Goal: Use online tool/utility: Utilize a website feature to perform a specific function

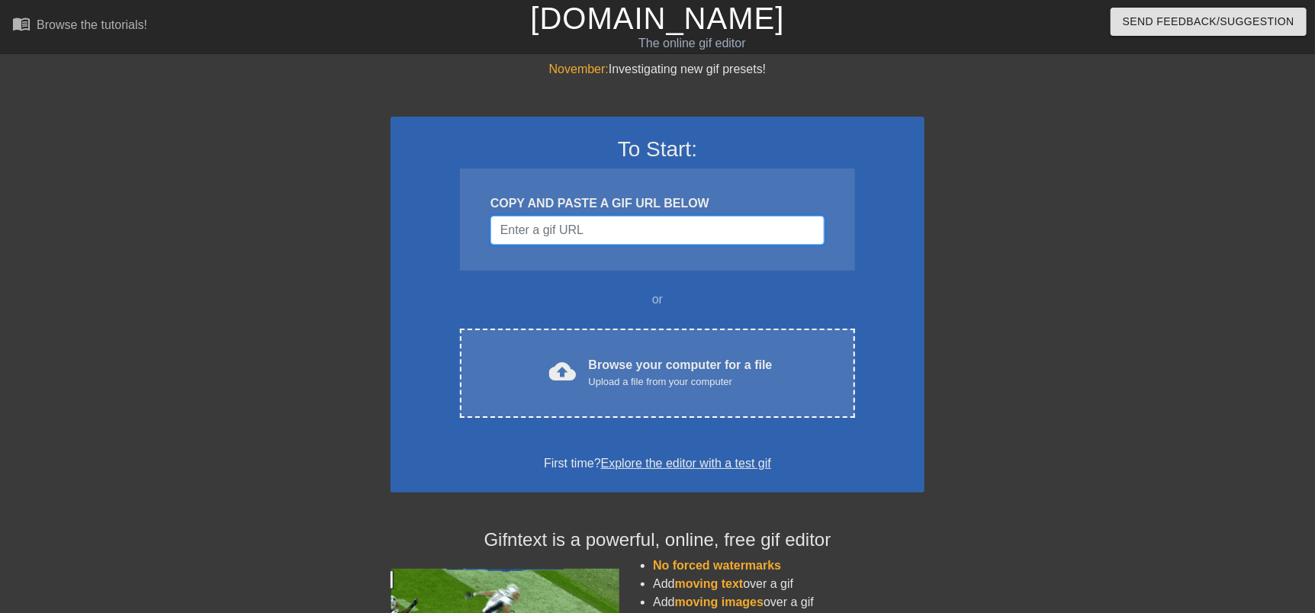
click at [604, 238] on input "Username" at bounding box center [657, 230] width 334 height 29
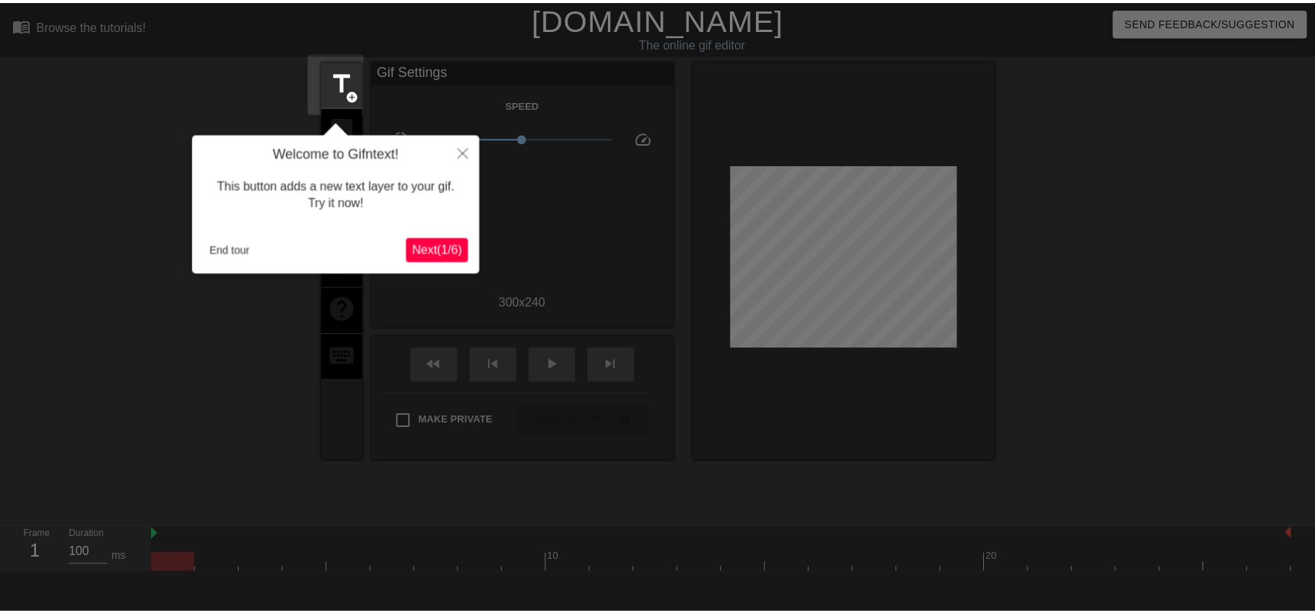
scroll to position [37, 0]
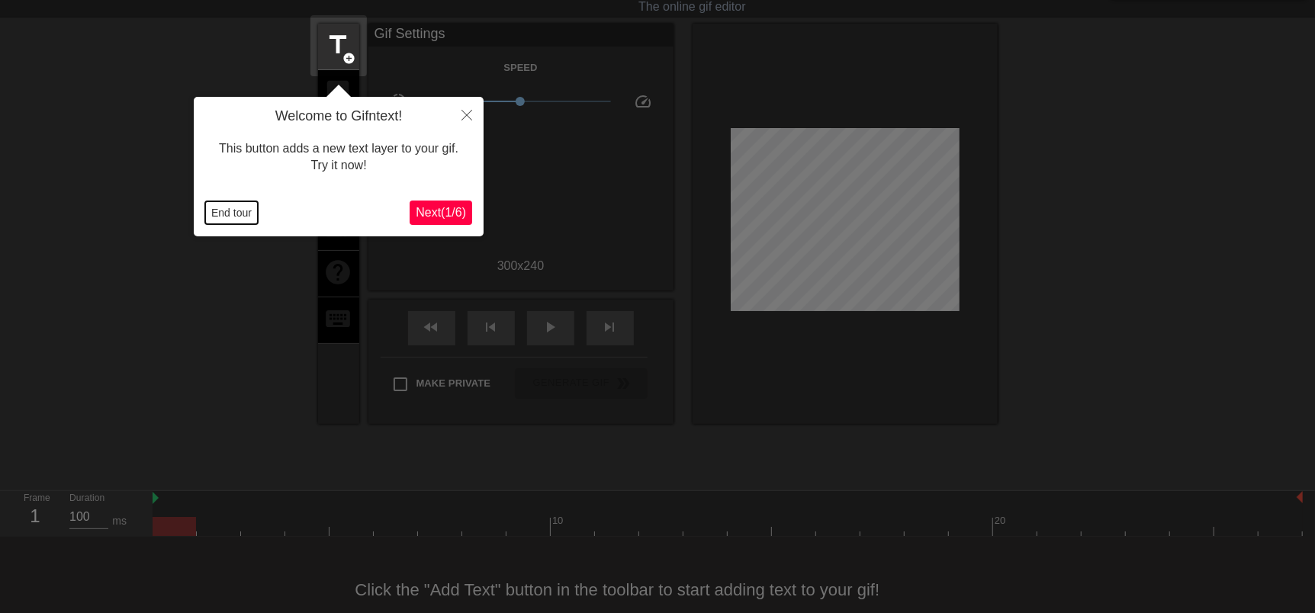
click at [250, 220] on button "End tour" at bounding box center [231, 212] width 53 height 23
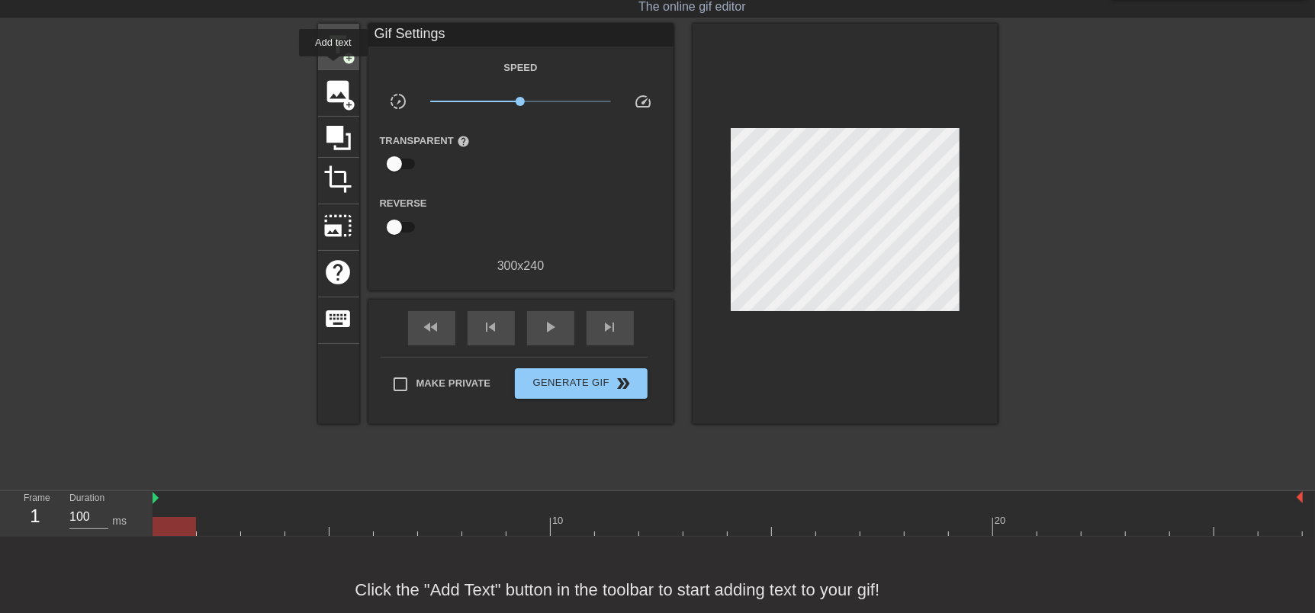
click at [333, 67] on div "title add_circle" at bounding box center [338, 47] width 41 height 47
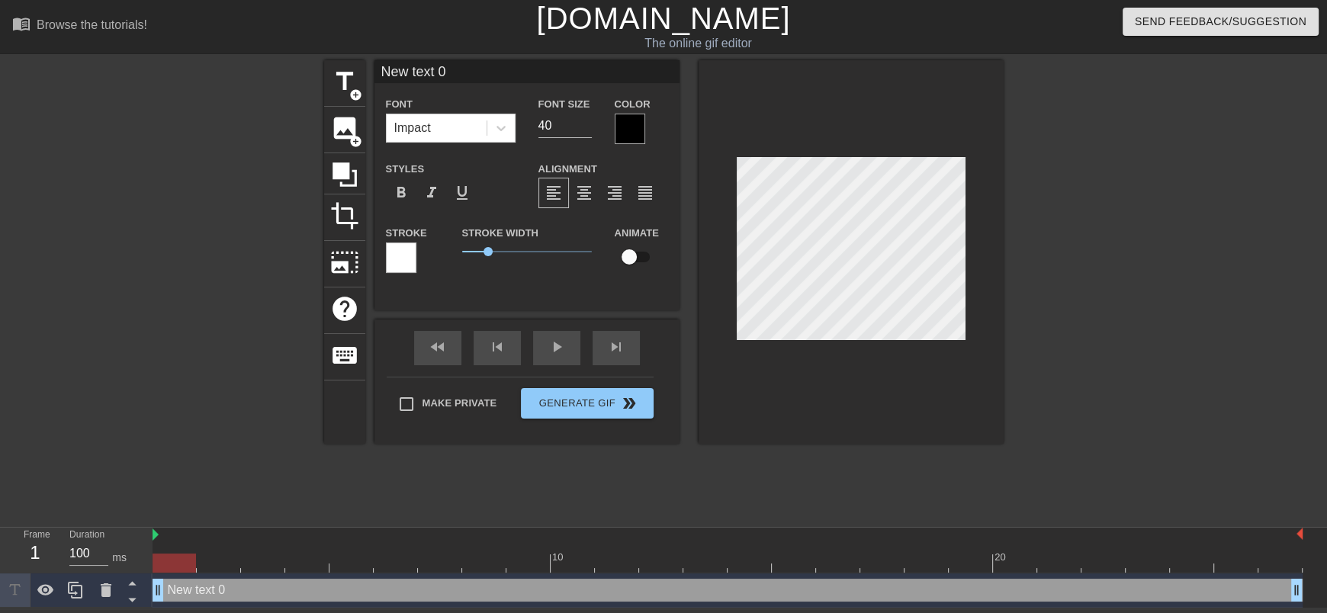
scroll to position [2, 1]
type input "t"
type textarea "t"
type input "tR"
type textarea "tR"
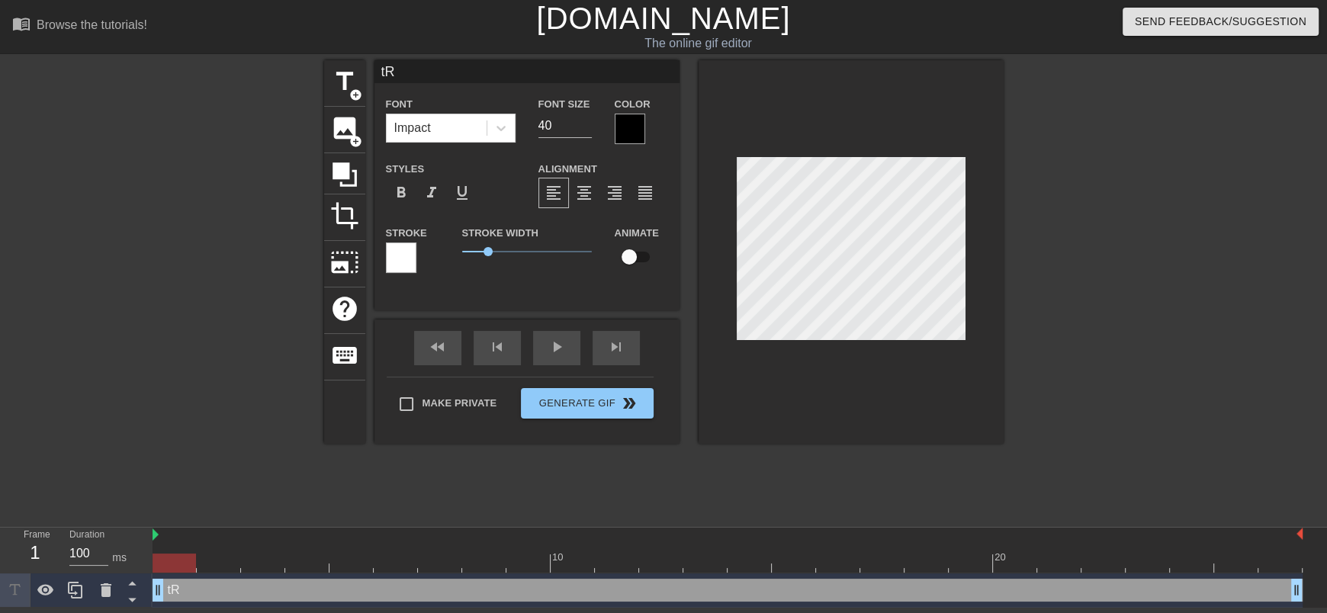
type input "tRA"
type textarea "tRA"
type input "tR"
type textarea "t"
type input "t"
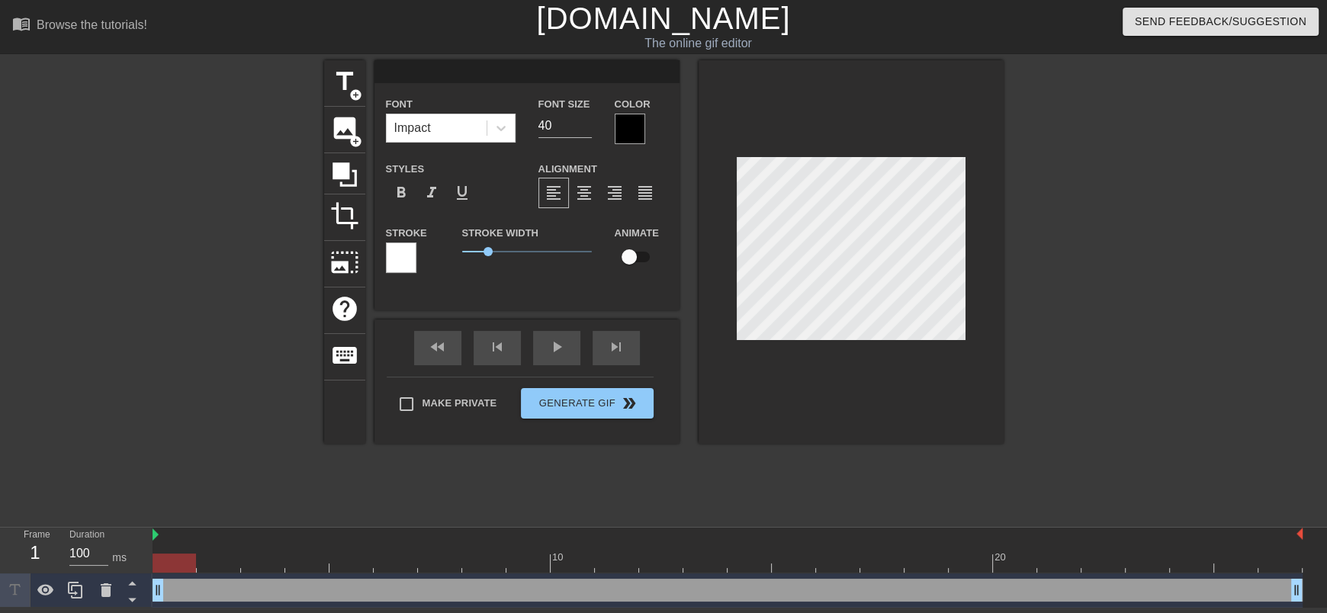
type input "N"
type textarea "N"
type input "No"
type textarea "No"
type input "Not"
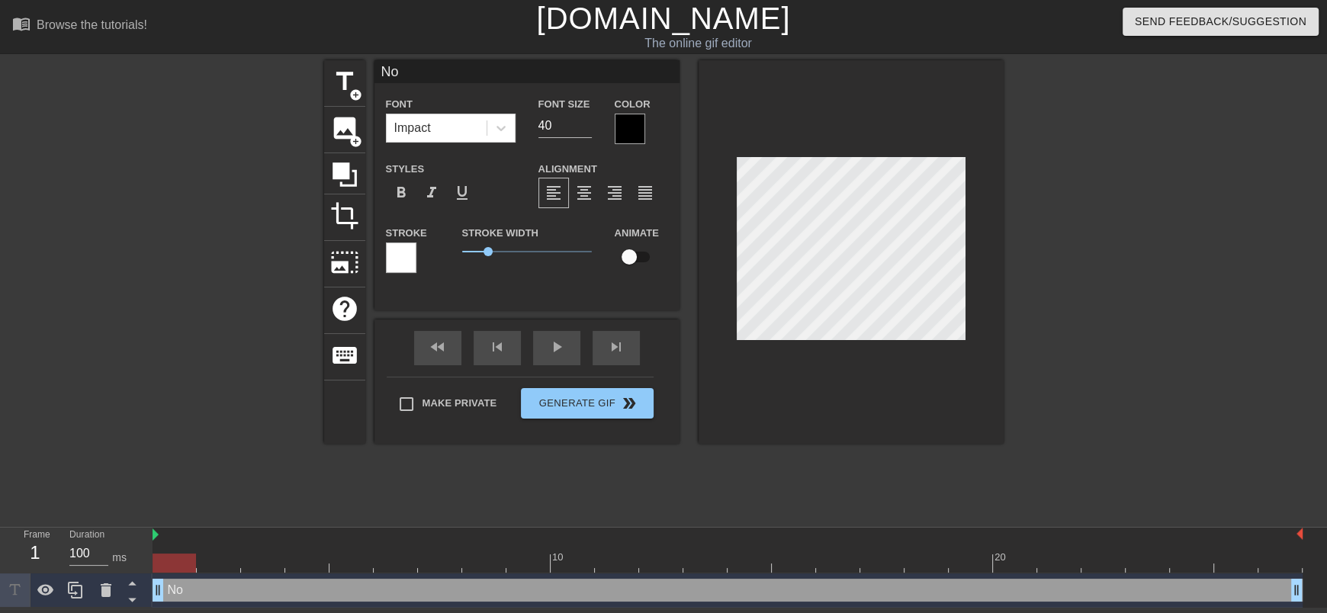
type textarea "Not"
type input "No"
type textarea "No"
type input "N"
type textarea "N"
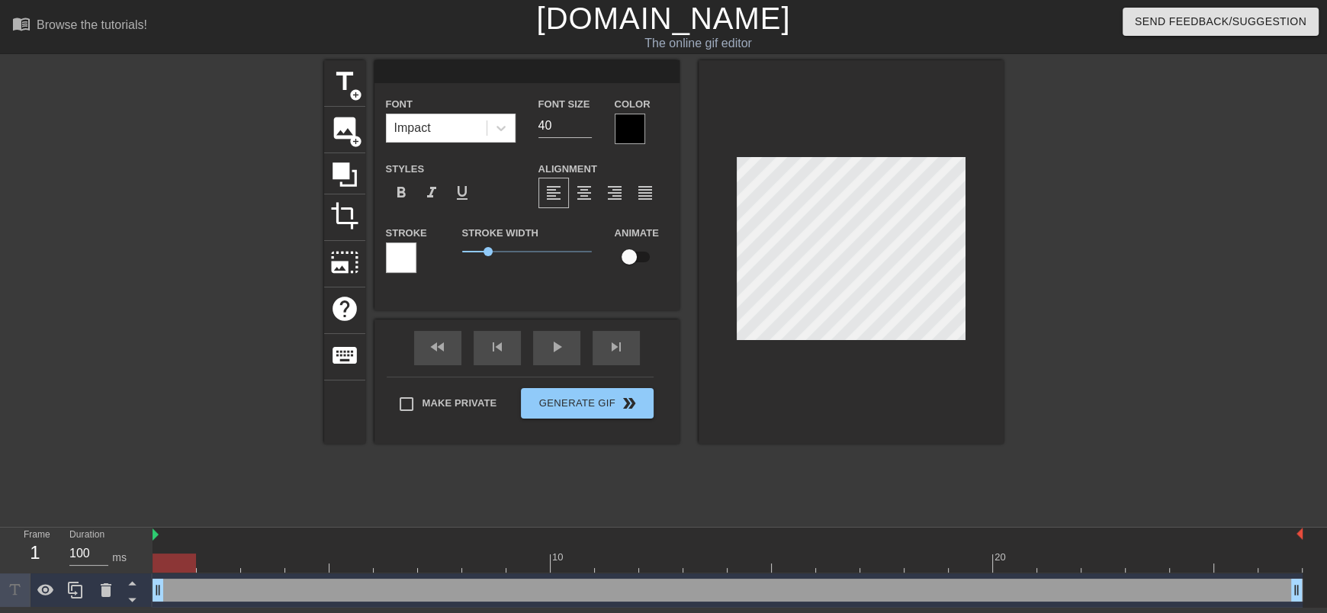
scroll to position [1, 1]
type input "T"
type textarea "T"
type input "Tr"
type textarea "Tr"
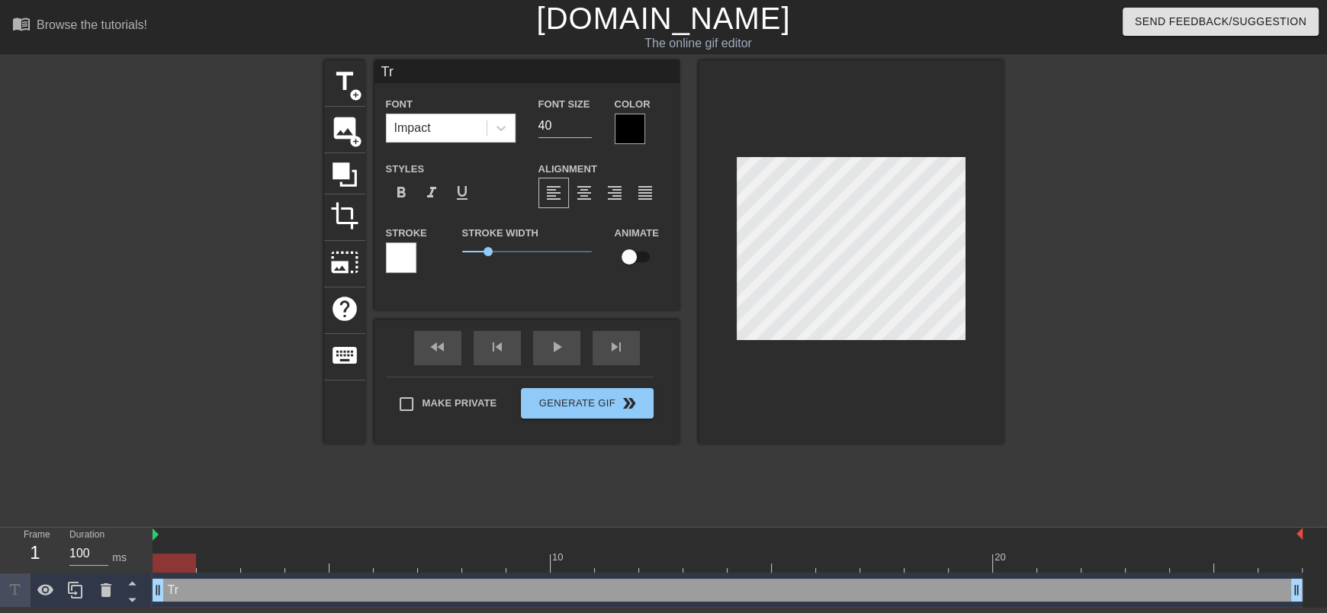
type input "Tra"
type textarea "Tra"
type input "Trav"
type textarea "Trav"
type input "Travi"
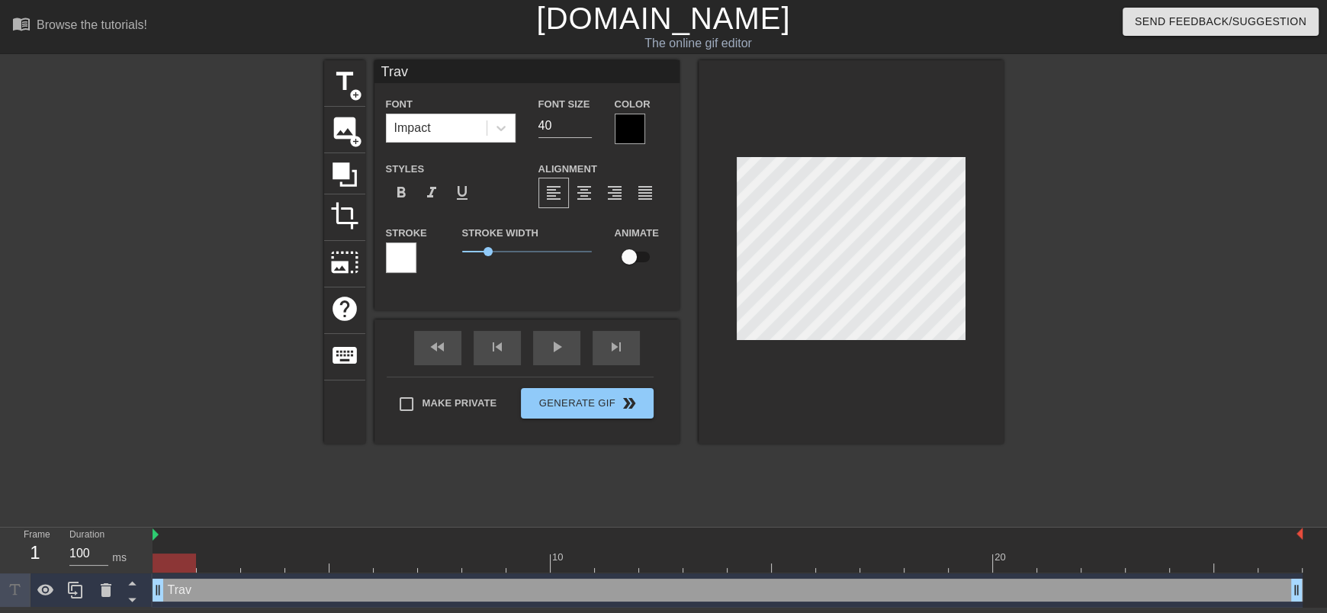
type textarea "Travi"
type input "[PERSON_NAME]"
type textarea "[PERSON_NAME]"
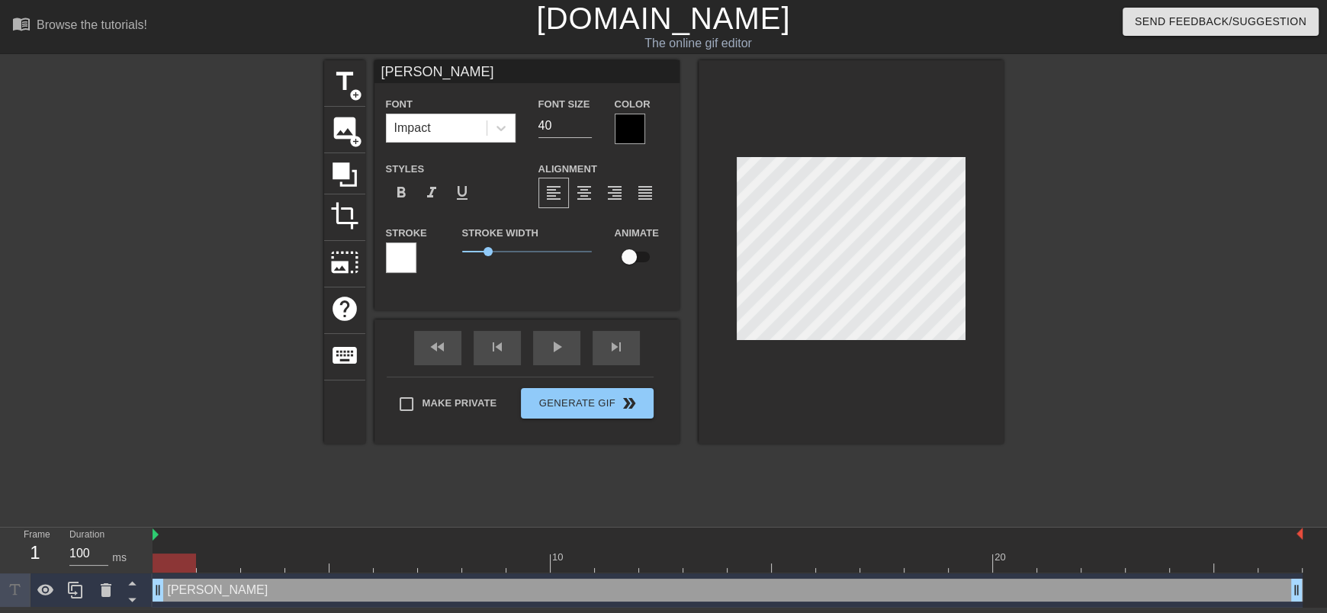
type input "N"
type textarea "N"
type input "N"
type textarea "N"
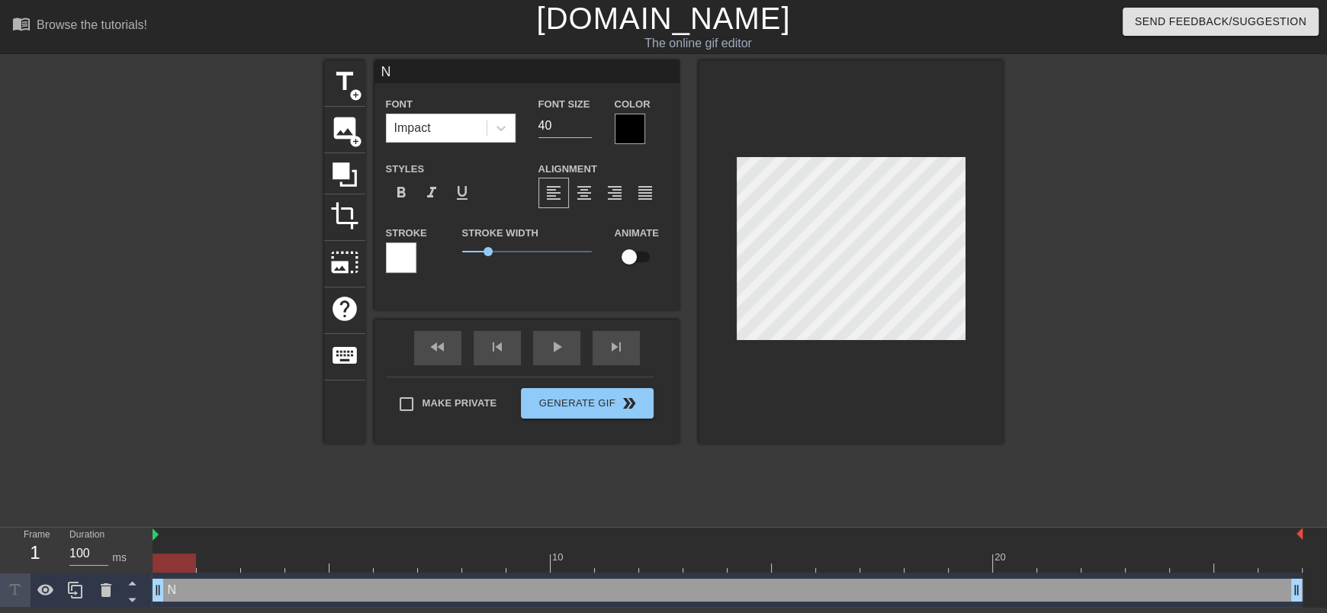
type input "No"
type textarea "No"
type input "Now"
type textarea "Now"
type input "Now"
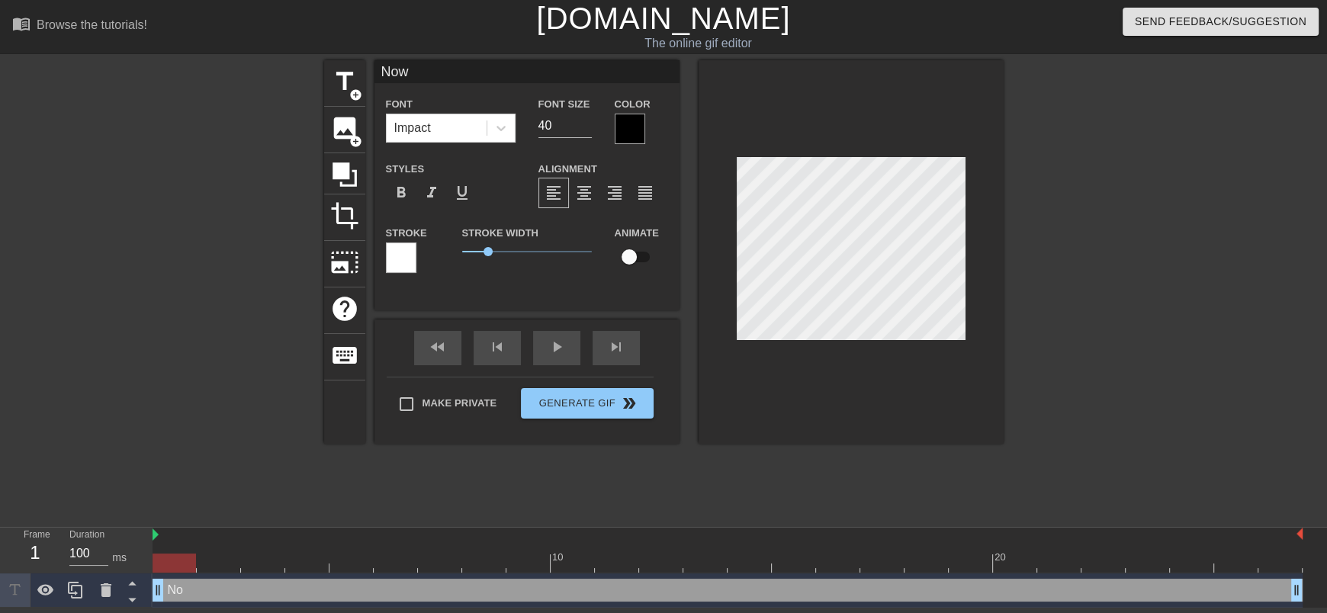
type textarea "Now"
type input "Now y"
type textarea "Now y"
type input "Now yo"
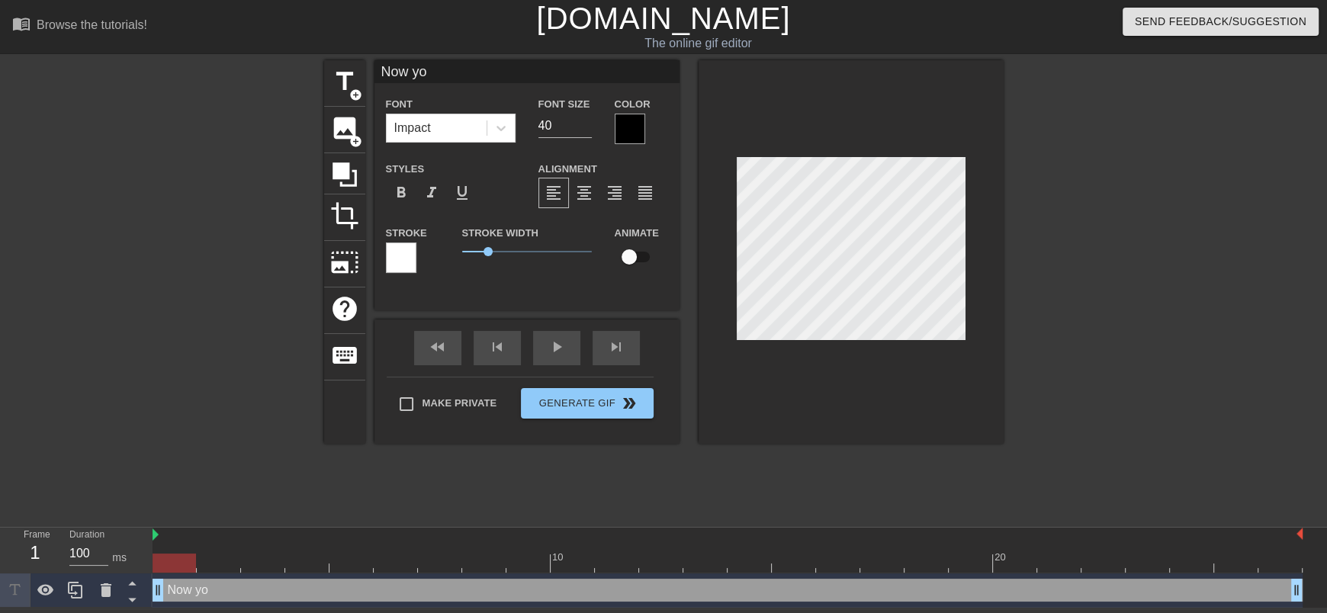
type textarea "Now yo"
type input "D"
type textarea "D"
type input "Do"
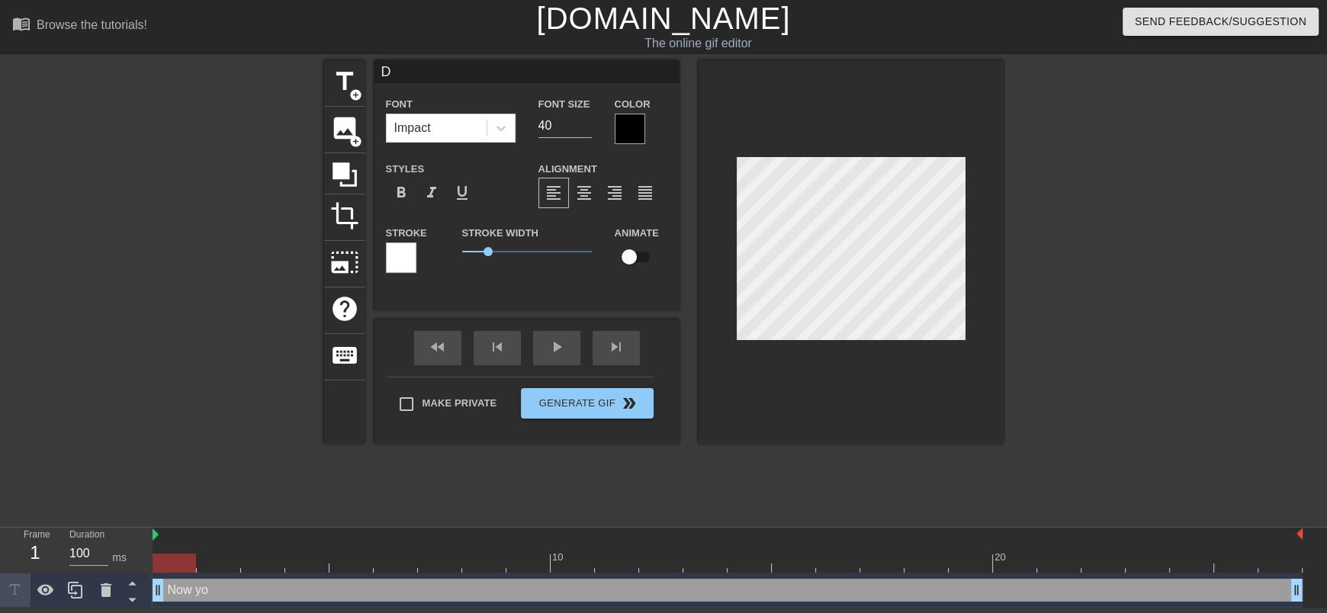
type textarea "Do"
type input "Don"
type textarea "Don"
type input "Dont"
type textarea "Dont"
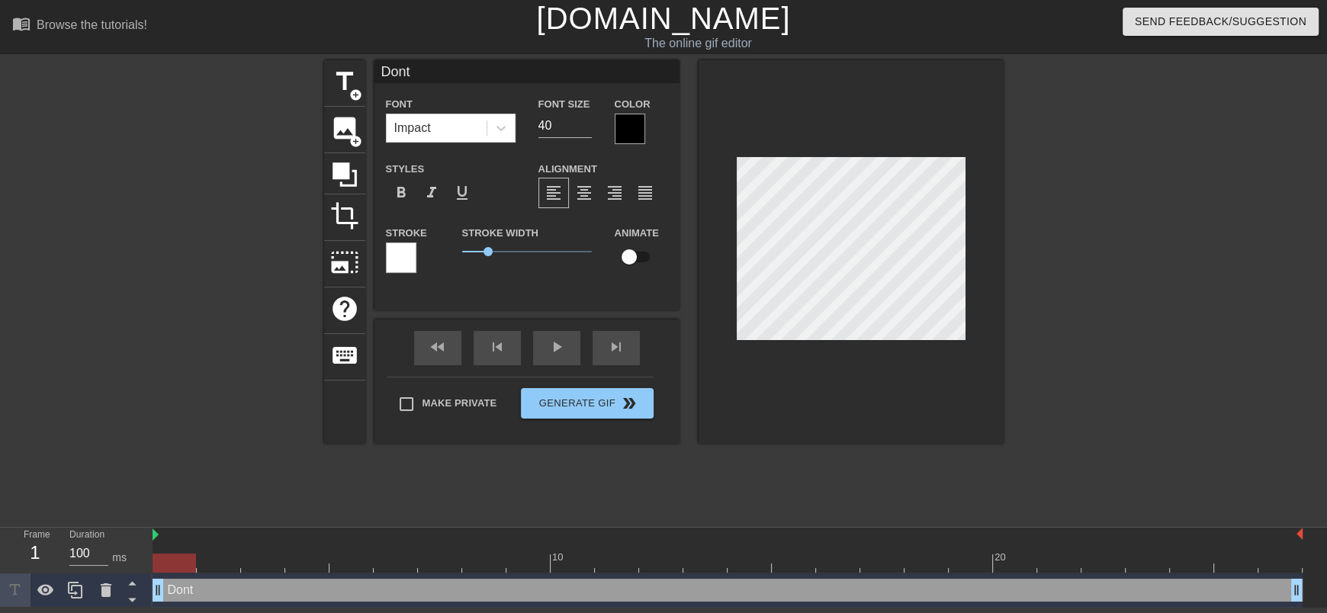
type input "Dont"
type textarea "Dont"
type input "Dont s"
type textarea "Dont s"
type input "Dont sh"
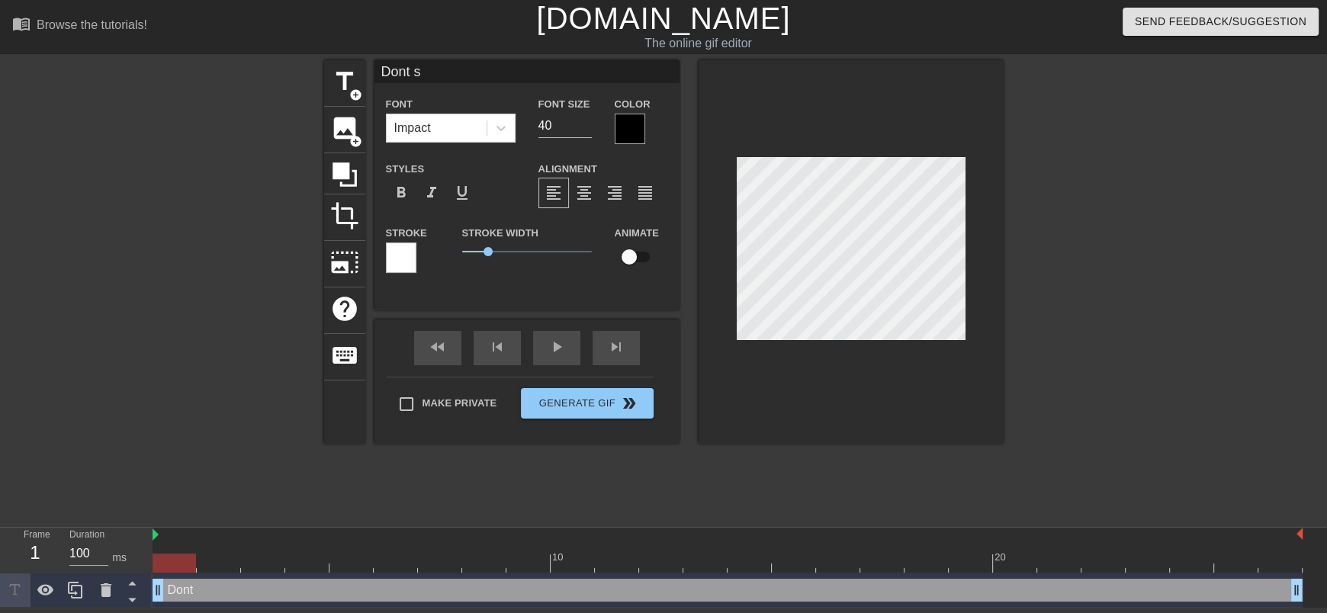
type textarea "Dont sh"
type input "Dont sho"
type textarea "Dont sho"
type input "Dont shoo"
type textarea "Dont shoo"
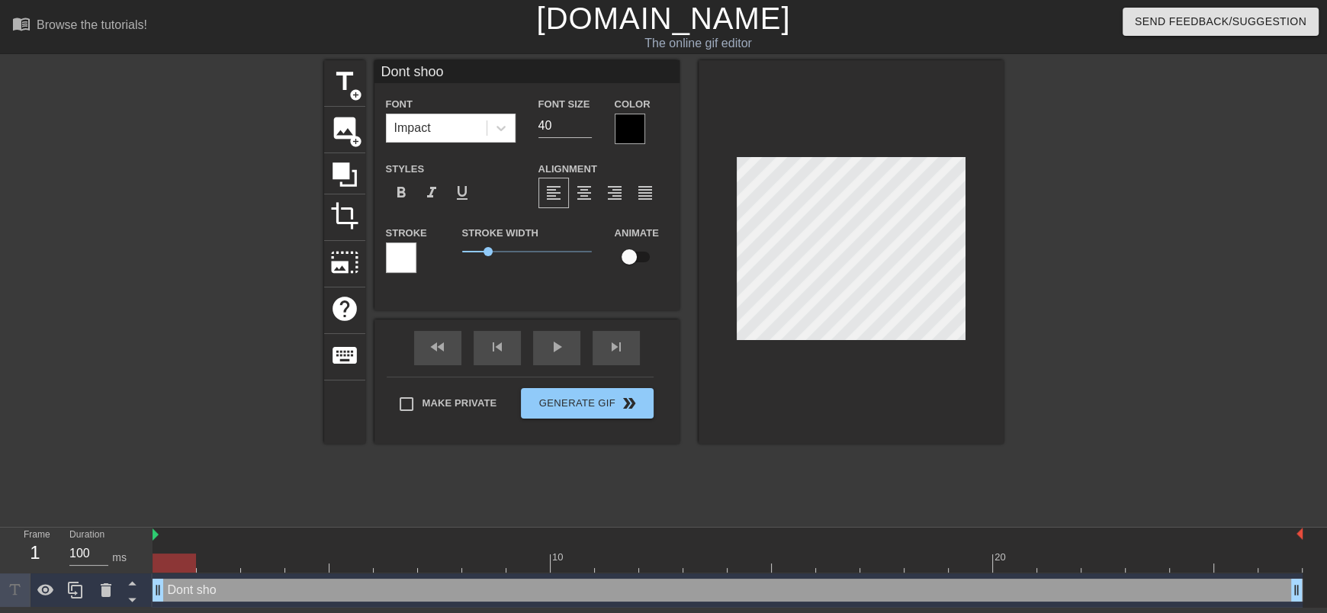
type input "Dont shoot"
type textarea "Dont shoot"
type input "Dont shoot"
type textarea "Dont shoot"
type input "Dont shoot t"
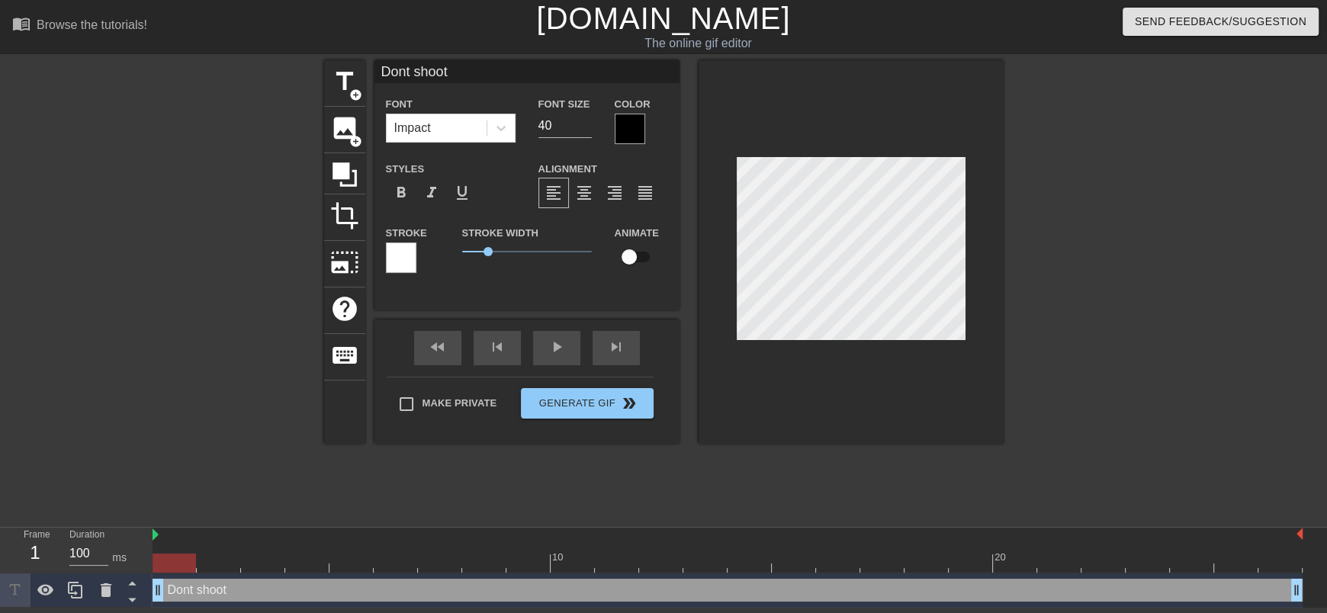
type textarea "Dont shoot t"
type input "Dont shoot th"
type textarea "Dont shoot th"
type input "Dont shoot the"
type textarea "Dont shoot the"
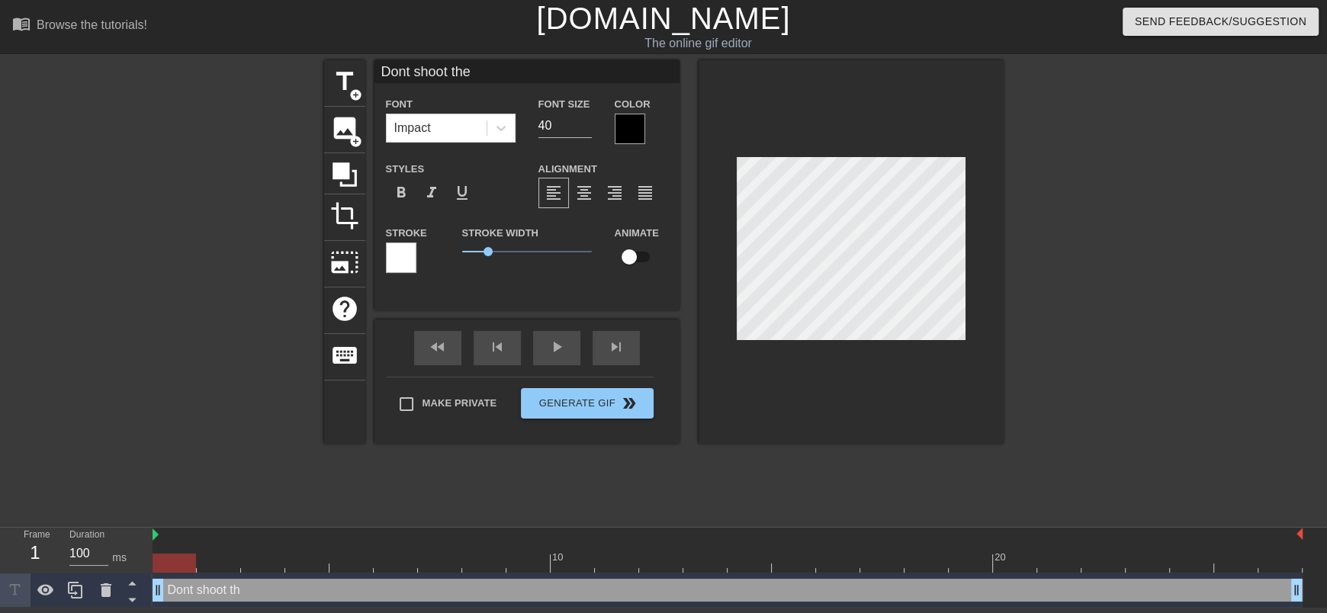
type input "Dont shoot the"
type textarea "Dont shoot the"
type input "Dont shoot the m"
type textarea "Dont shoot the m"
type input "Dont shoot the me"
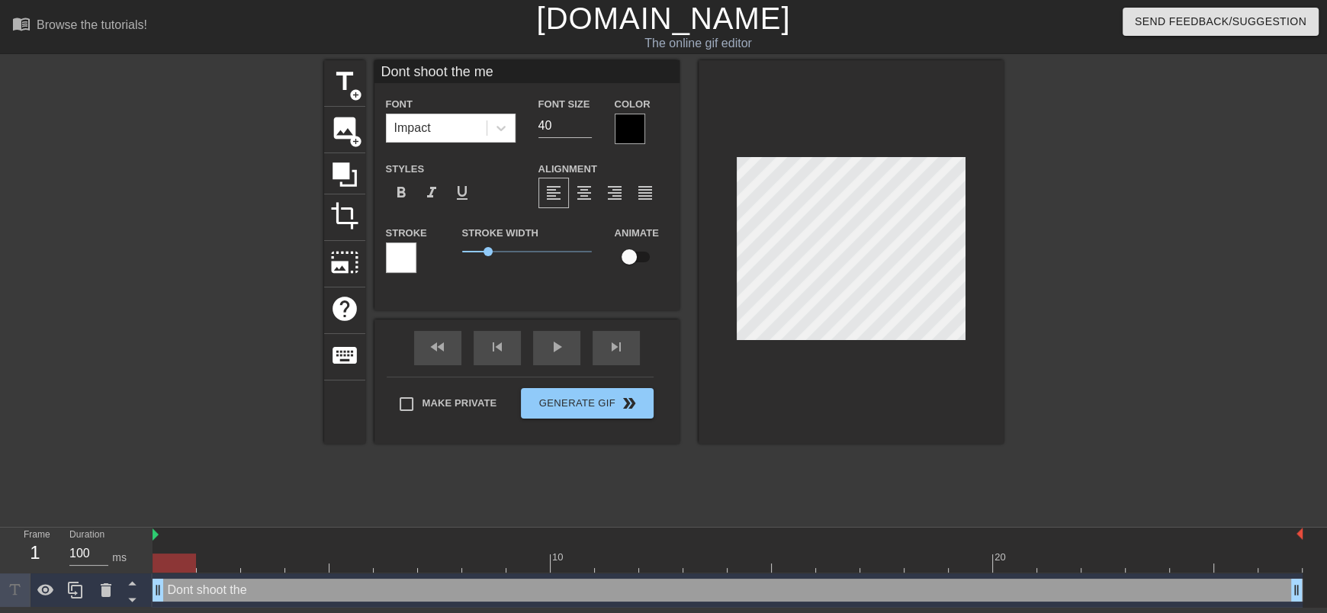
type textarea "Dont shoot the me"
type input "Dont shoot the mes"
type textarea "Dont shoot the mes"
type input "Dont shoot the mess"
type textarea "Dont shoot the mess"
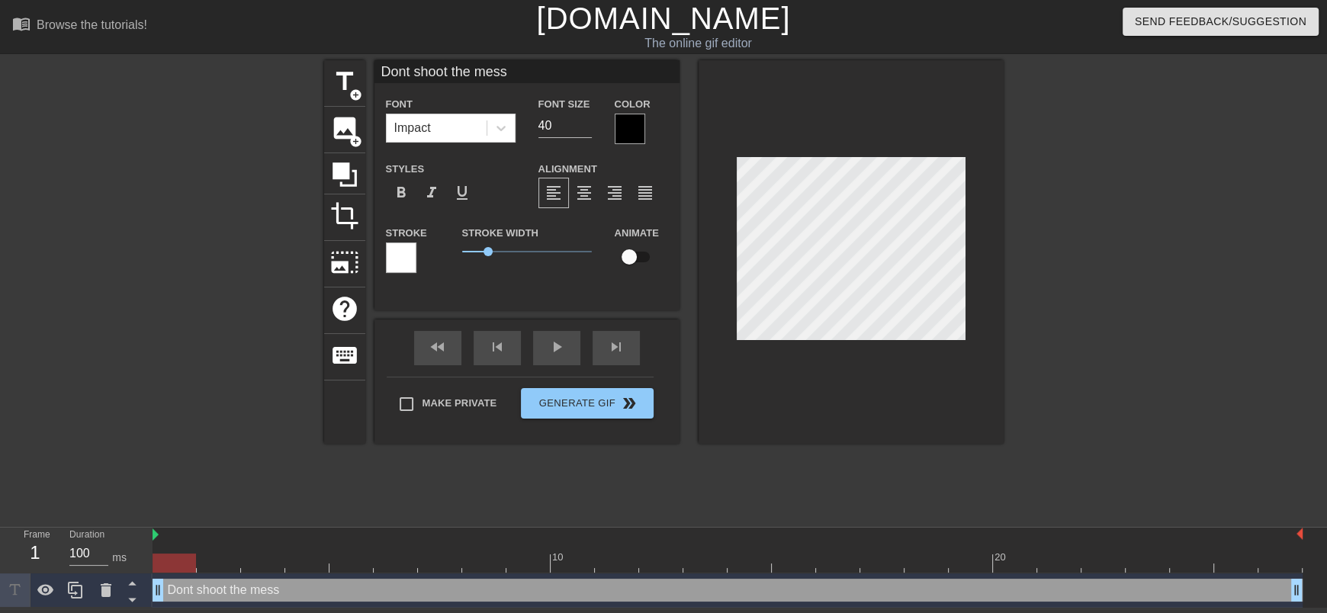
type input "Dont shoot the messe"
type textarea "Dont shoot the messe"
type input "Dont shoot the messen"
type textarea "Dont shoot the messen"
type input "Dont shoot the messeng"
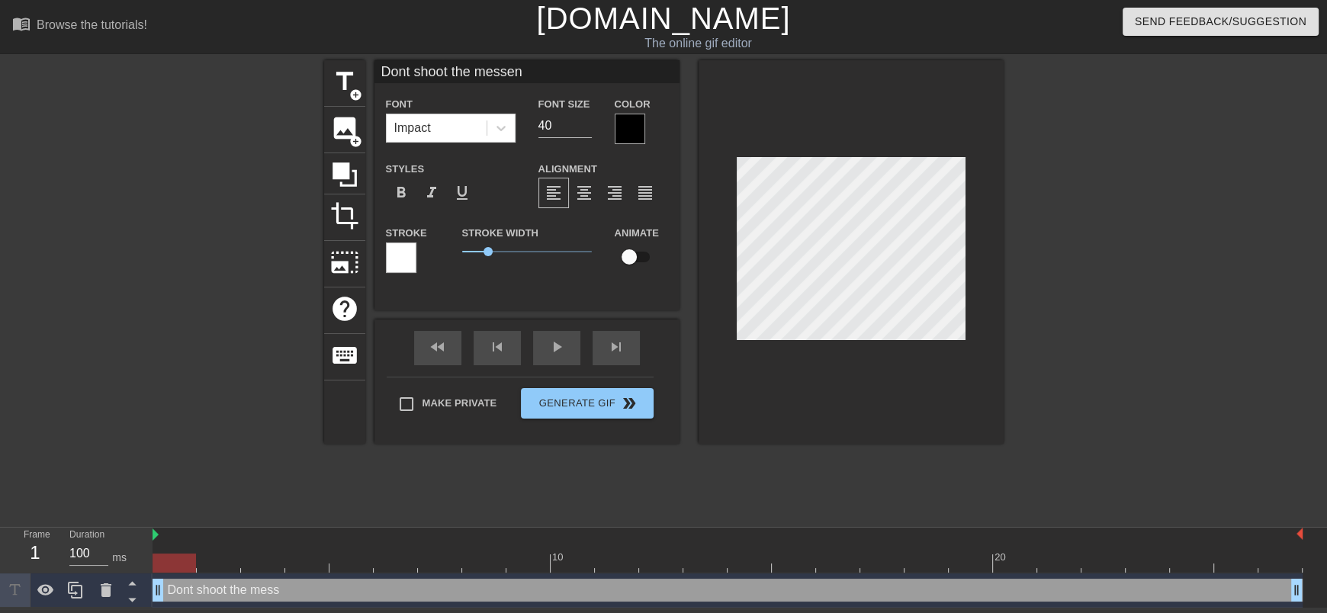
type textarea "Dont shoot the messeng"
type input "Dont shoot the messenge"
type textarea "Dont shoot the messenge"
type input "Dont shoot the messenger"
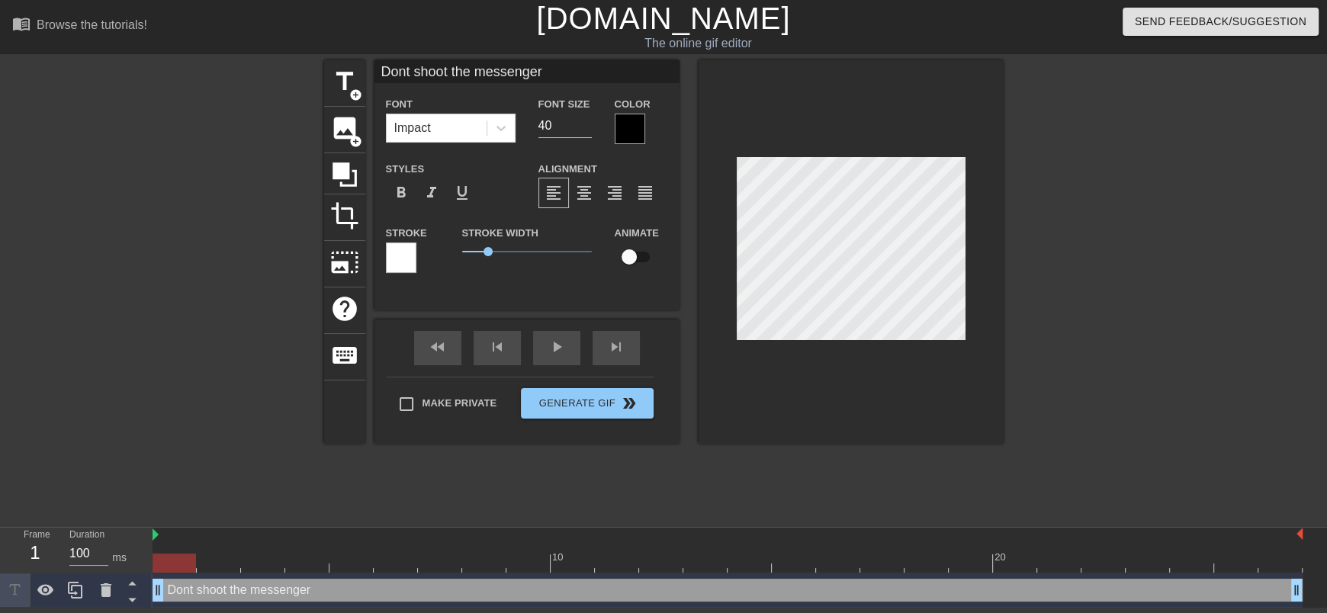
type textarea "Dont shoot the messenger"
drag, startPoint x: 561, startPoint y: 126, endPoint x: 532, endPoint y: 132, distance: 30.4
click at [532, 132] on div "Font Size 40" at bounding box center [565, 120] width 76 height 50
type input "20"
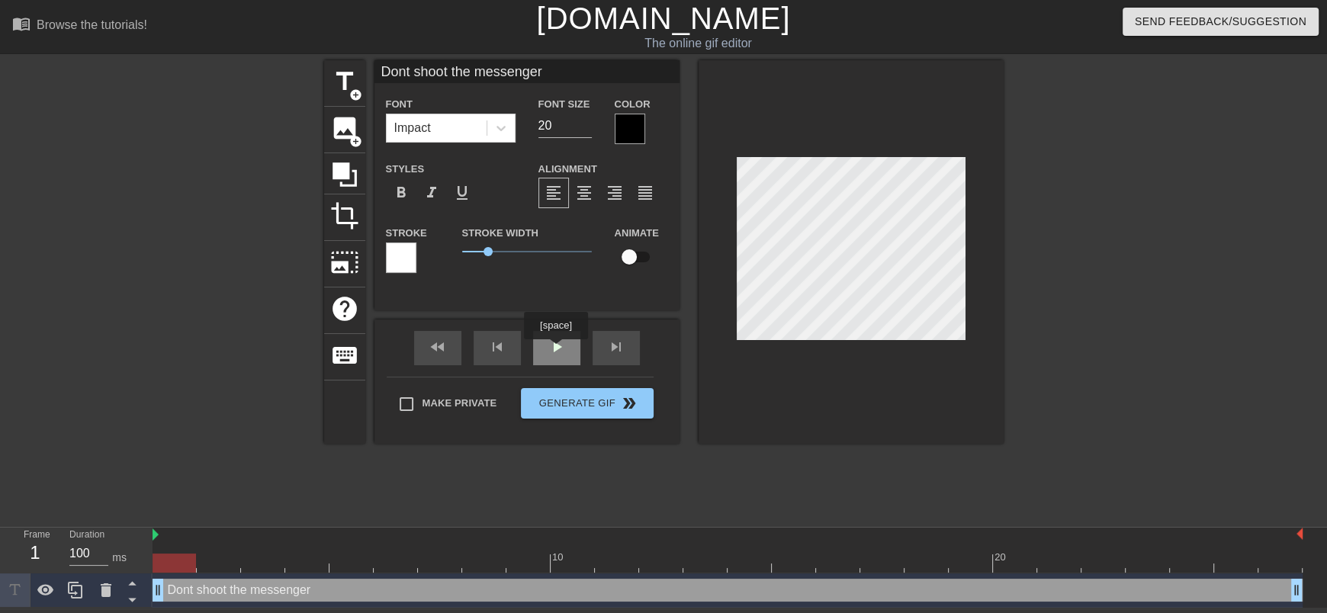
click at [568, 350] on div "play_arrow" at bounding box center [556, 348] width 47 height 34
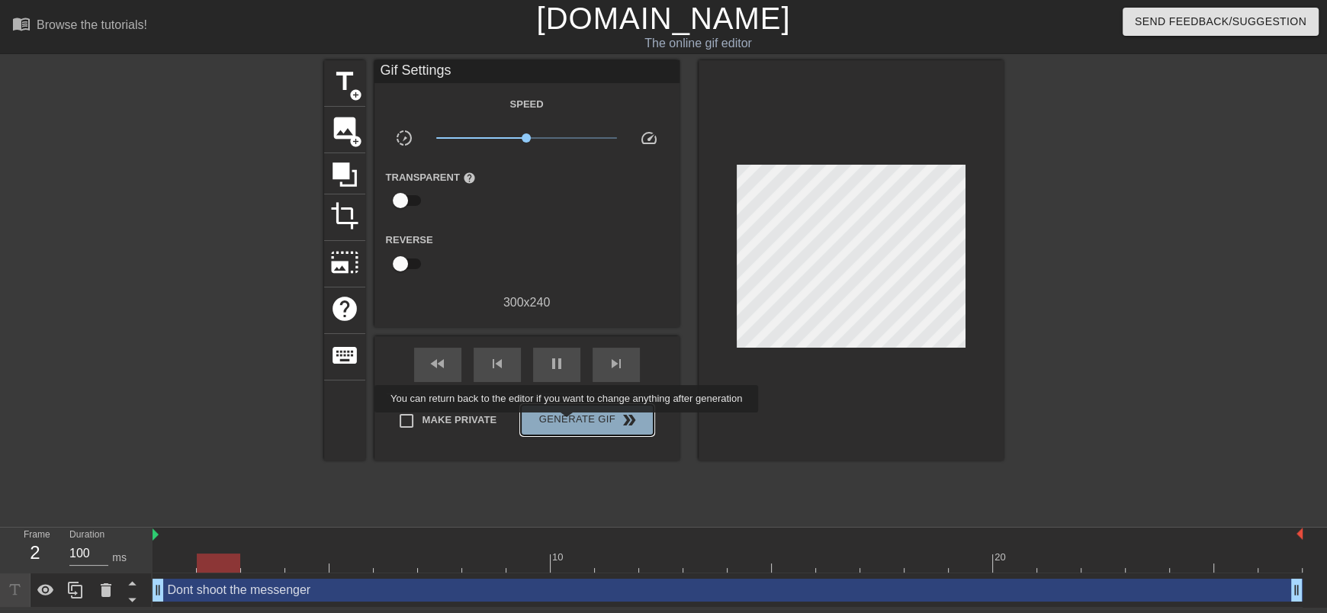
click at [568, 423] on span "Generate Gif double_arrow" at bounding box center [587, 420] width 120 height 18
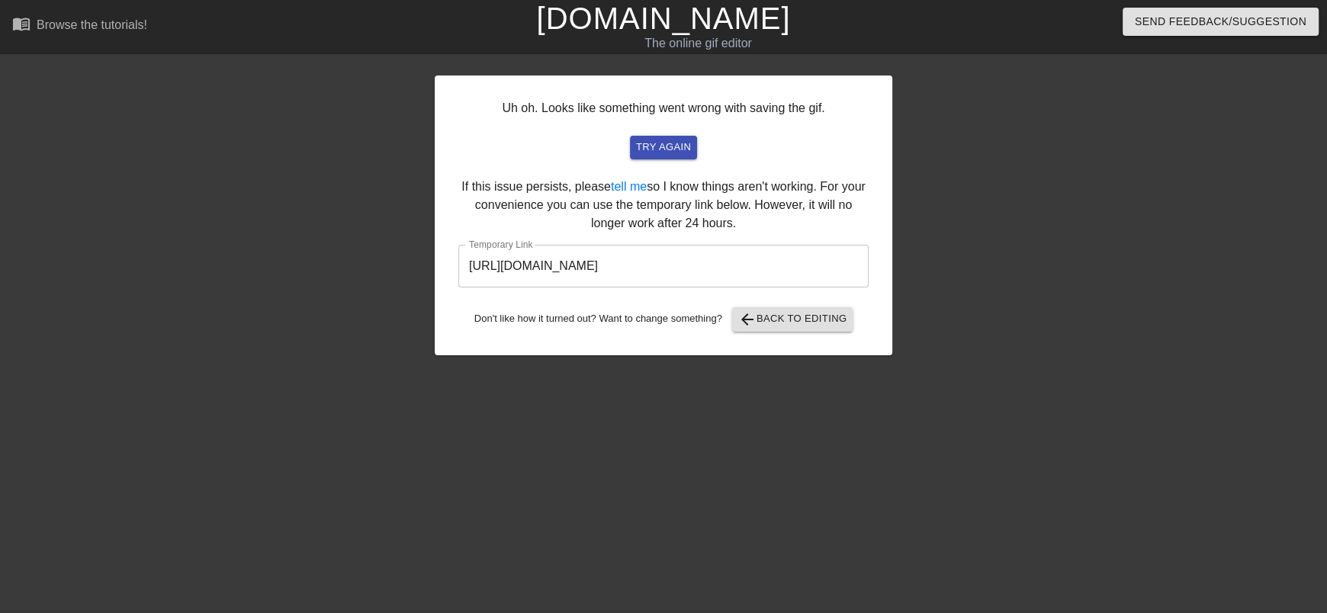
click at [769, 264] on input "[URL][DOMAIN_NAME]" at bounding box center [663, 266] width 410 height 43
